Goal: Task Accomplishment & Management: Complete application form

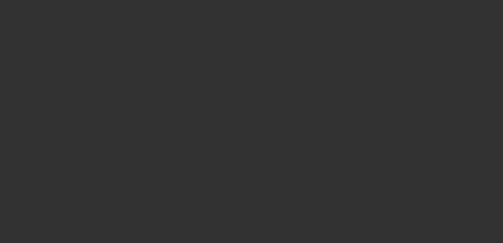
select select "3"
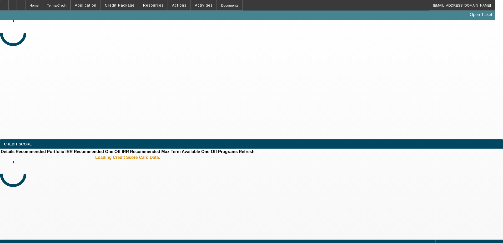
select select "0"
select select "2"
select select "0"
select select "6"
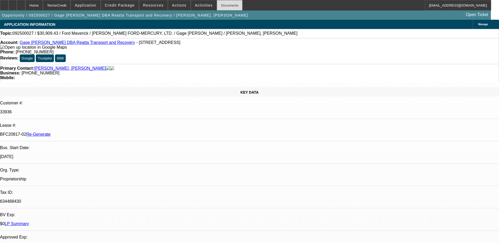
click at [217, 3] on div "Documents" at bounding box center [230, 5] width 26 height 11
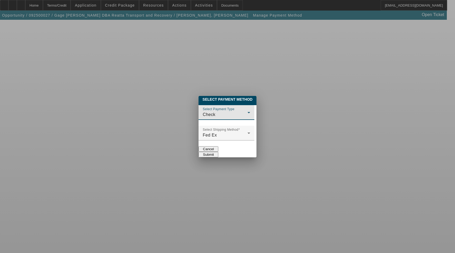
click at [203, 111] on div "Check" at bounding box center [225, 114] width 45 height 6
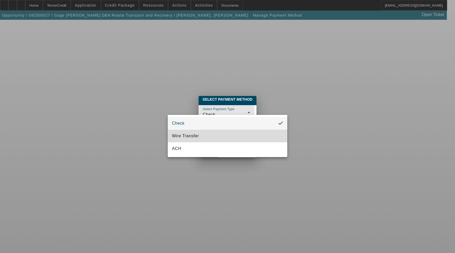
click at [179, 135] on span "Wire Transfer" at bounding box center [185, 136] width 27 height 6
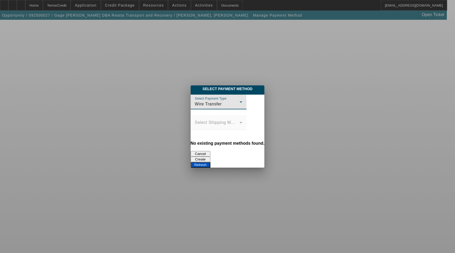
click at [210, 156] on button "Create" at bounding box center [200, 159] width 20 height 6
click at [210, 162] on button "Refresh" at bounding box center [200, 165] width 20 height 6
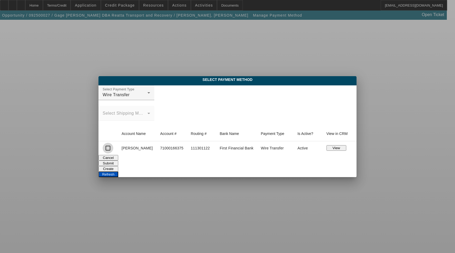
click at [108, 149] on input "checkbox" at bounding box center [108, 148] width 11 height 11
checkbox input "true"
click at [118, 160] on button "Submit" at bounding box center [108, 163] width 20 height 6
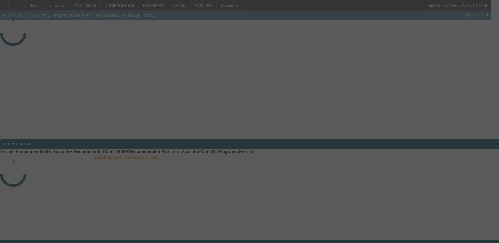
select select "3"
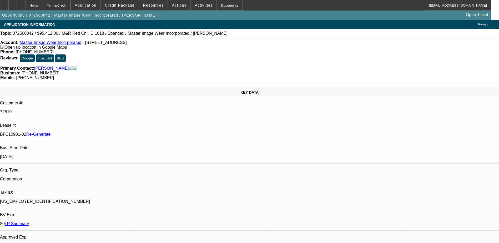
select select "0"
select select "0.1"
select select "4"
click at [222, 4] on div "Documents" at bounding box center [230, 5] width 26 height 11
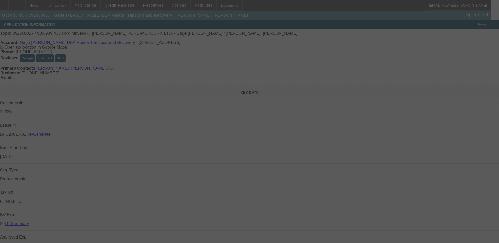
select select "3"
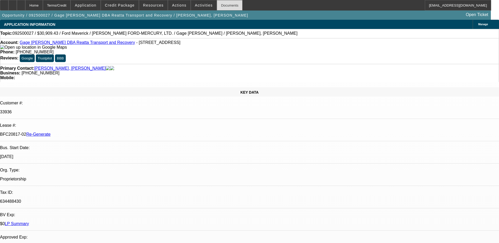
select select "0"
select select "2"
select select "0"
select select "1"
select select "2"
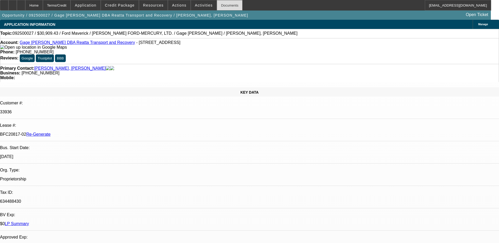
select select "6"
click at [222, 6] on div "Documents" at bounding box center [230, 5] width 26 height 11
click at [168, 4] on span at bounding box center [179, 5] width 22 height 13
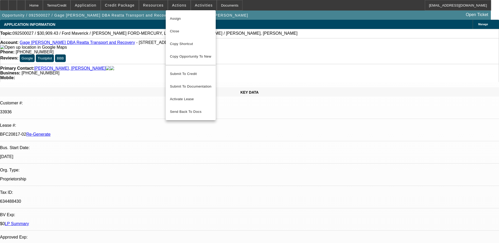
click at [220, 7] on div at bounding box center [249, 121] width 499 height 243
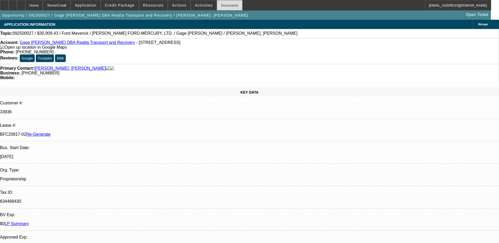
click at [221, 5] on div "Documents" at bounding box center [230, 5] width 26 height 11
click at [235, 15] on div "Opportunity / 092500027 / Gage Faske DBA Reatta Transport and Recovery / Faske,…" at bounding box center [245, 15] width 491 height 9
click at [170, 2] on span at bounding box center [179, 5] width 22 height 13
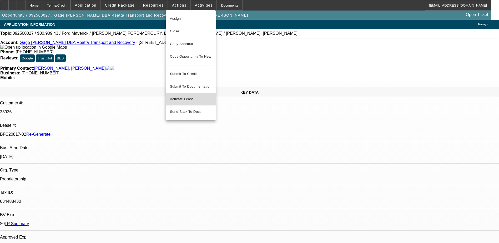
click at [178, 97] on span "Activate Lease" at bounding box center [191, 99] width 42 height 6
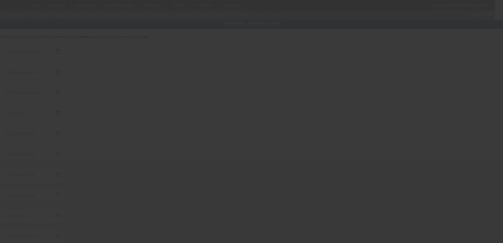
type input "9/2/2025"
type input "9/3/2025"
type input "9/5/2025"
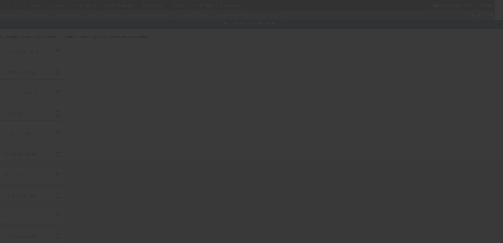
type input "9/5/2025"
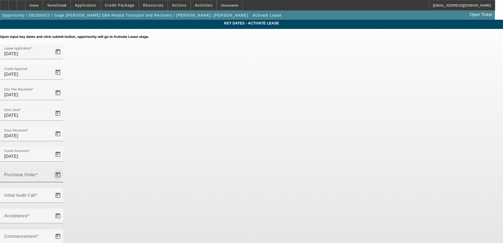
click at [64, 169] on span "Open calendar" at bounding box center [58, 175] width 13 height 13
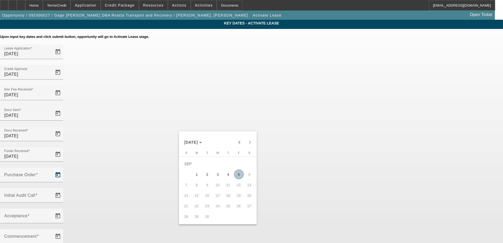
click at [238, 173] on span "5" at bounding box center [238, 174] width 9 height 9
type input "9/5/2025"
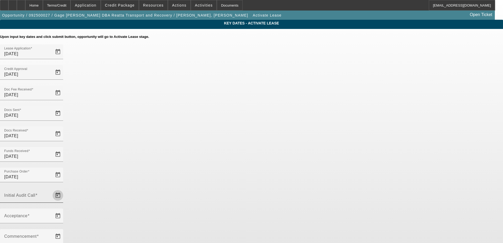
click at [64, 189] on span "Open calendar" at bounding box center [58, 195] width 13 height 13
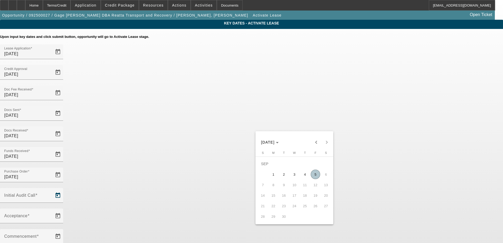
click at [314, 178] on span "5" at bounding box center [315, 174] width 9 height 9
type input "9/5/2025"
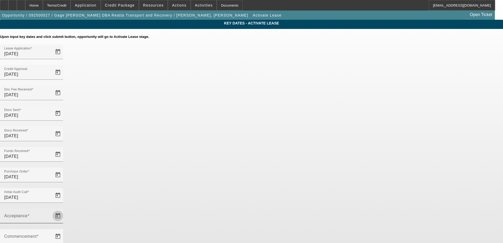
click at [64, 210] on span "Open calendar" at bounding box center [58, 216] width 13 height 13
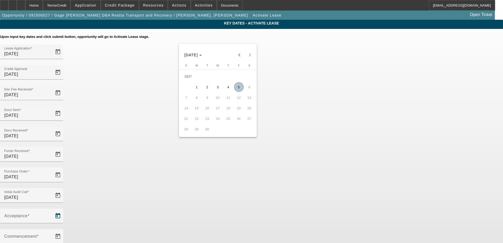
click at [238, 87] on span "5" at bounding box center [238, 86] width 9 height 9
type input "9/5/2025"
type input "10/1/2025"
type input "11/1/2025"
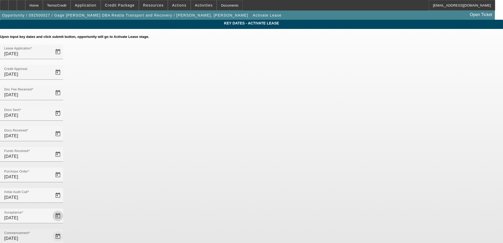
click at [64, 230] on span "Open calendar" at bounding box center [58, 236] width 13 height 13
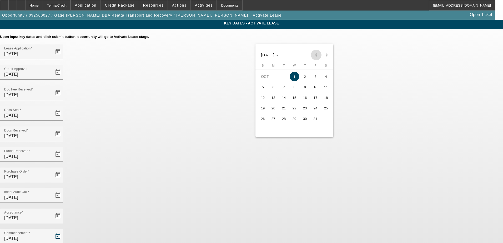
click at [316, 53] on span "Previous month" at bounding box center [316, 55] width 11 height 11
click at [274, 109] on span "15" at bounding box center [273, 107] width 9 height 9
type input "9/15/2025"
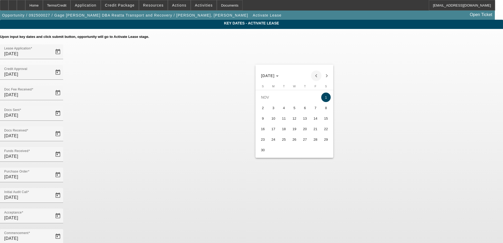
click at [315, 74] on span "Previous month" at bounding box center [316, 75] width 11 height 11
click at [296, 119] on span "15" at bounding box center [294, 118] width 9 height 9
type input "10/15/2025"
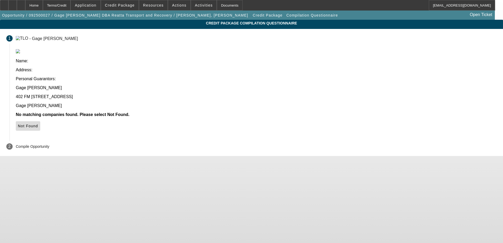
click at [38, 124] on span "Not Found" at bounding box center [28, 126] width 20 height 4
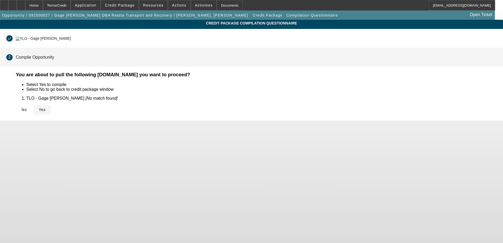
click at [46, 108] on span "Yes" at bounding box center [42, 110] width 7 height 4
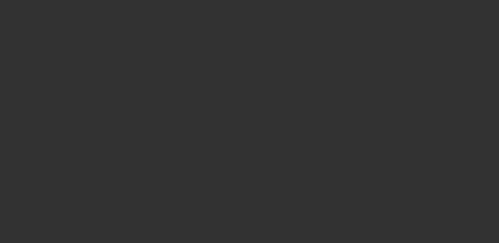
select select "4"
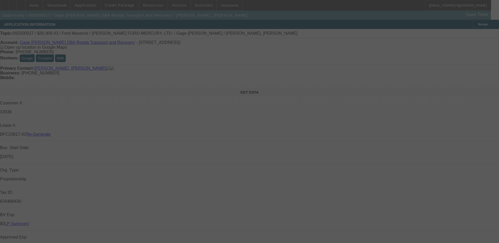
select select "0"
select select "2"
select select "0"
select select "6"
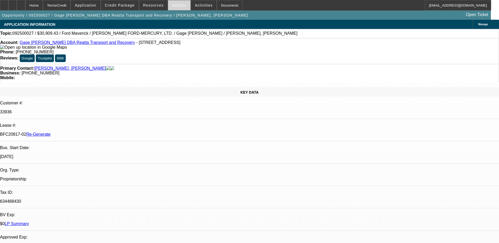
click at [180, 3] on span at bounding box center [179, 5] width 22 height 13
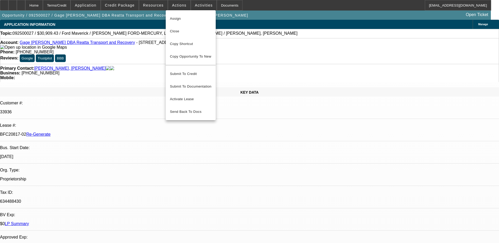
click at [120, 3] on div at bounding box center [249, 121] width 499 height 243
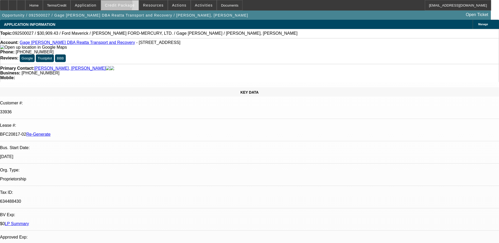
click at [123, 6] on span "Credit Package" at bounding box center [120, 5] width 30 height 4
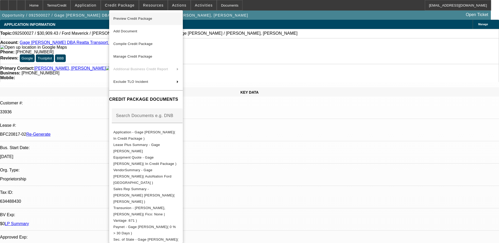
click at [135, 20] on span "Preview Credit Package" at bounding box center [132, 19] width 39 height 4
